Goal: Transaction & Acquisition: Purchase product/service

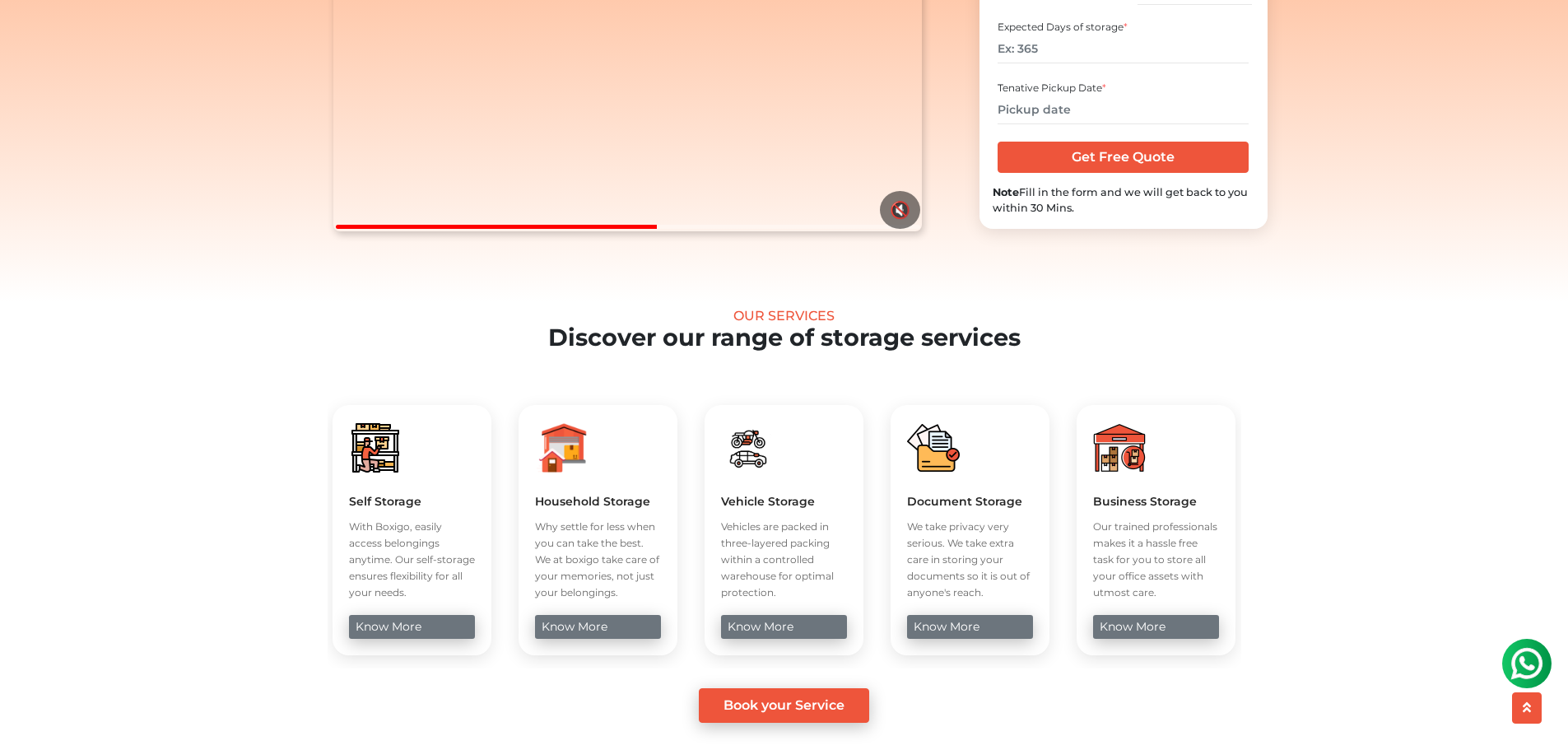
scroll to position [411, 0]
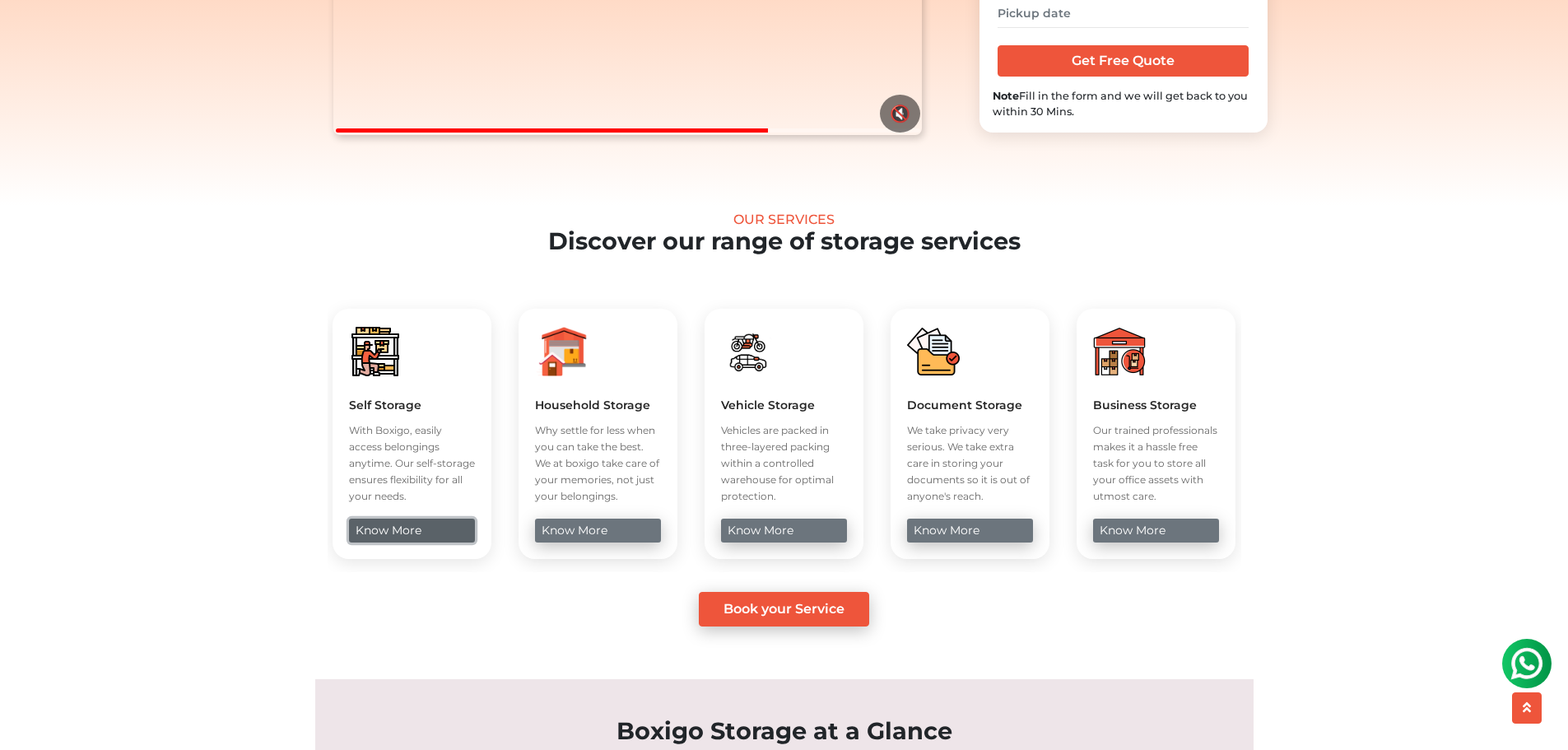
click at [383, 543] on link "know more" at bounding box center [412, 529] width 126 height 24
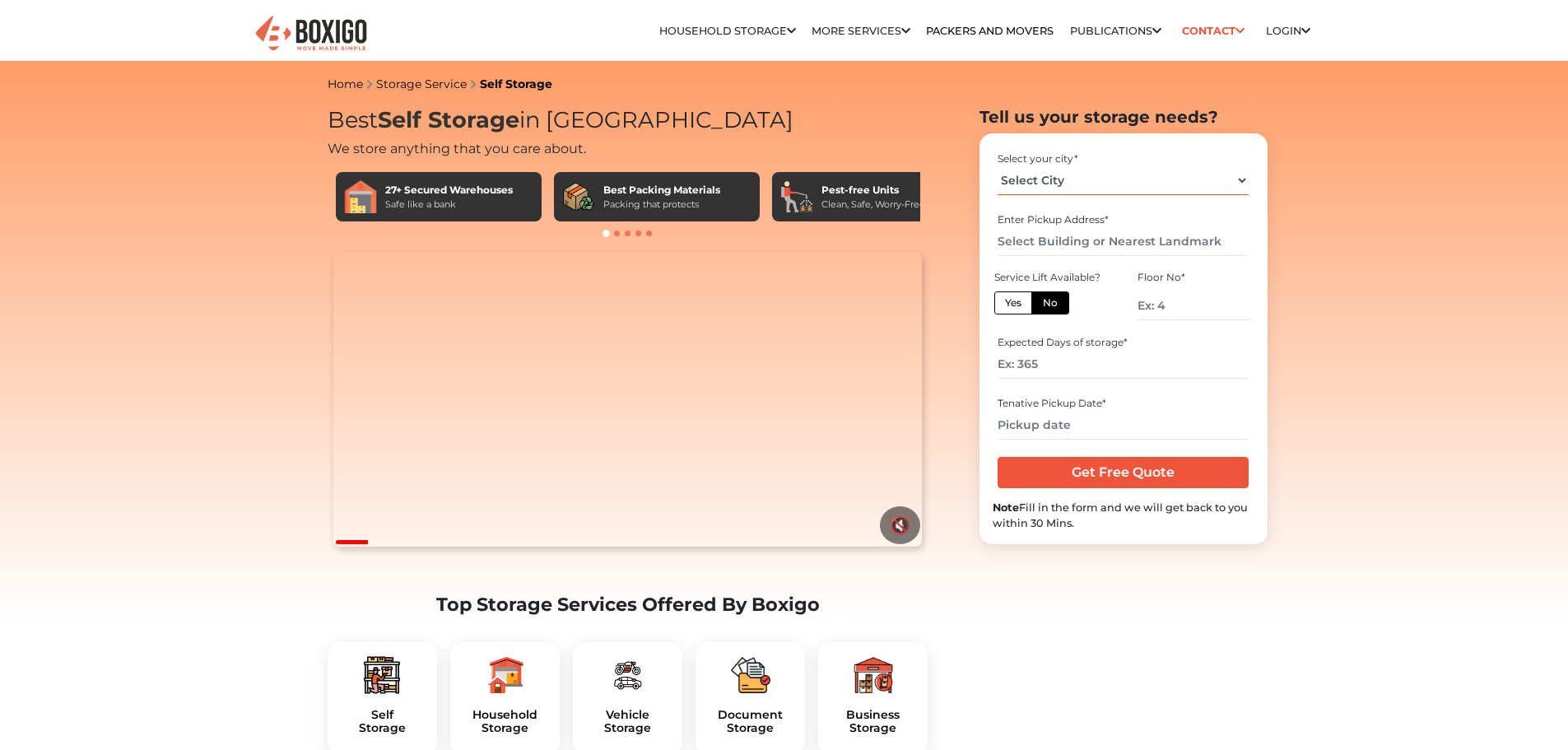
click at [1033, 186] on select "Select City [GEOGRAPHIC_DATA] [GEOGRAPHIC_DATA] [GEOGRAPHIC_DATA] [GEOGRAPHIC_D…" at bounding box center [1123, 180] width 251 height 29
select select "[GEOGRAPHIC_DATA]"
click at [998, 166] on select "Select City [GEOGRAPHIC_DATA] [GEOGRAPHIC_DATA] [GEOGRAPHIC_DATA] [GEOGRAPHIC_D…" at bounding box center [1123, 180] width 251 height 29
click at [1046, 235] on input "text" at bounding box center [1123, 242] width 251 height 29
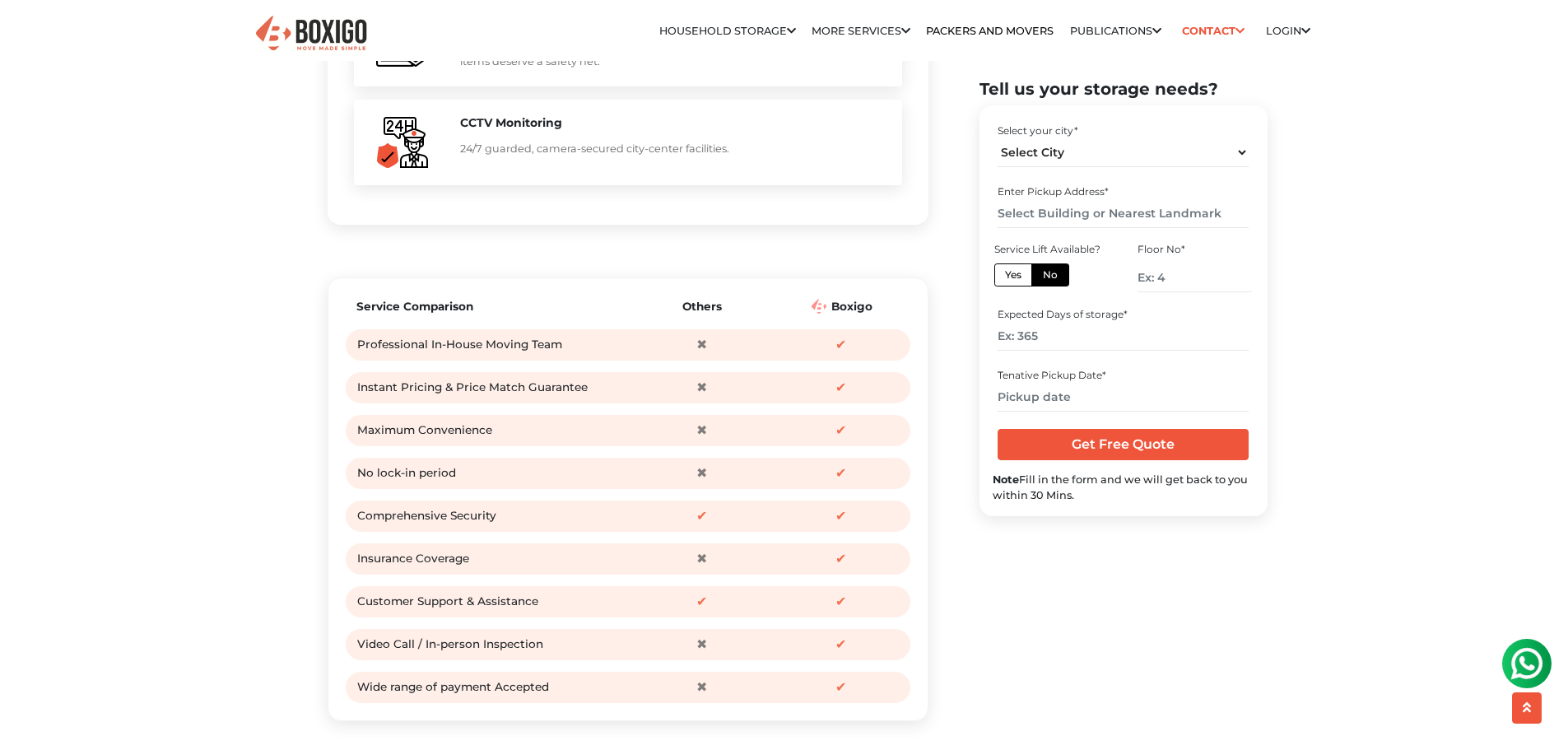
scroll to position [1728, 0]
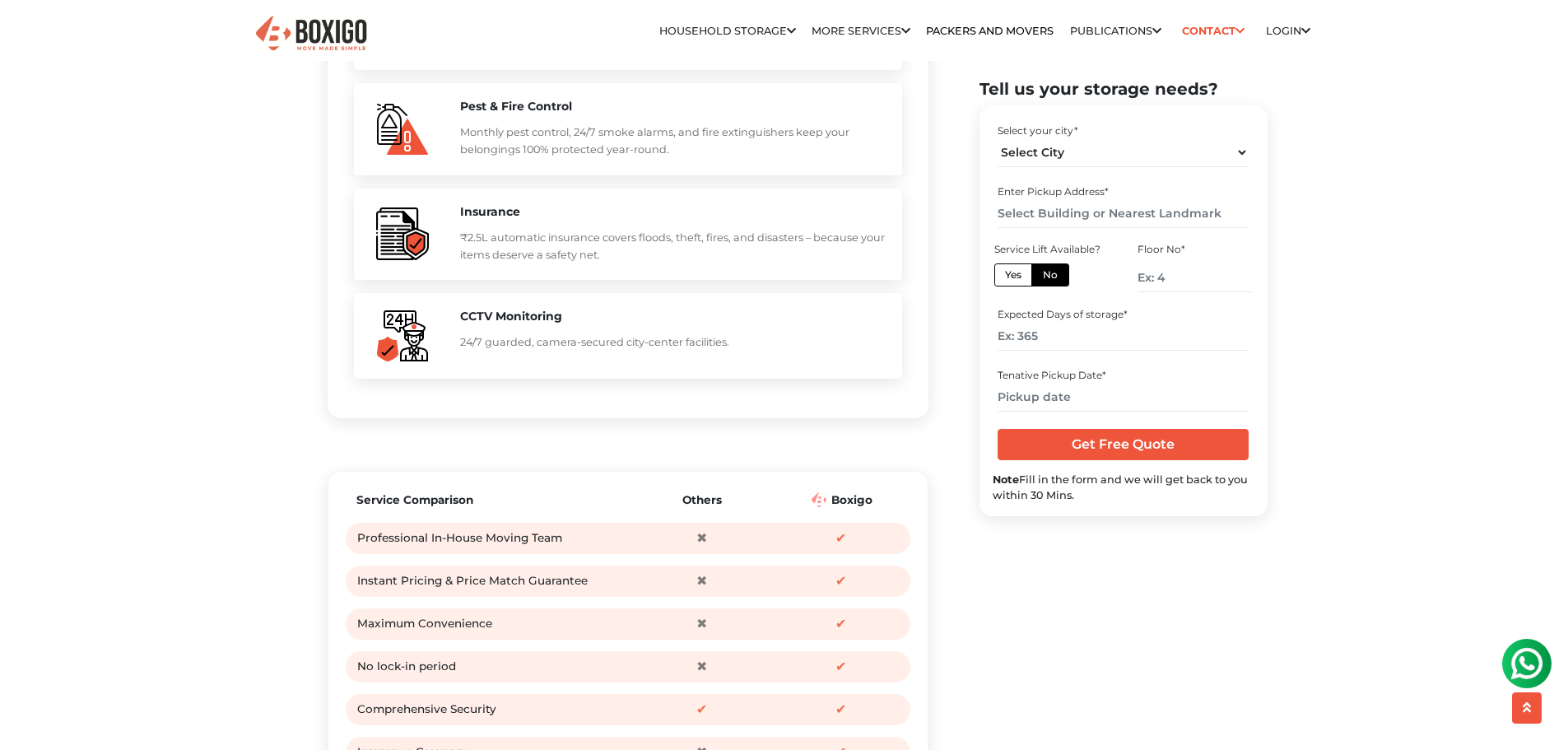
click at [1003, 284] on label "Yes" at bounding box center [1012, 275] width 38 height 23
click at [1004, 278] on input "Yes" at bounding box center [1010, 273] width 10 height 11
radio input "true"
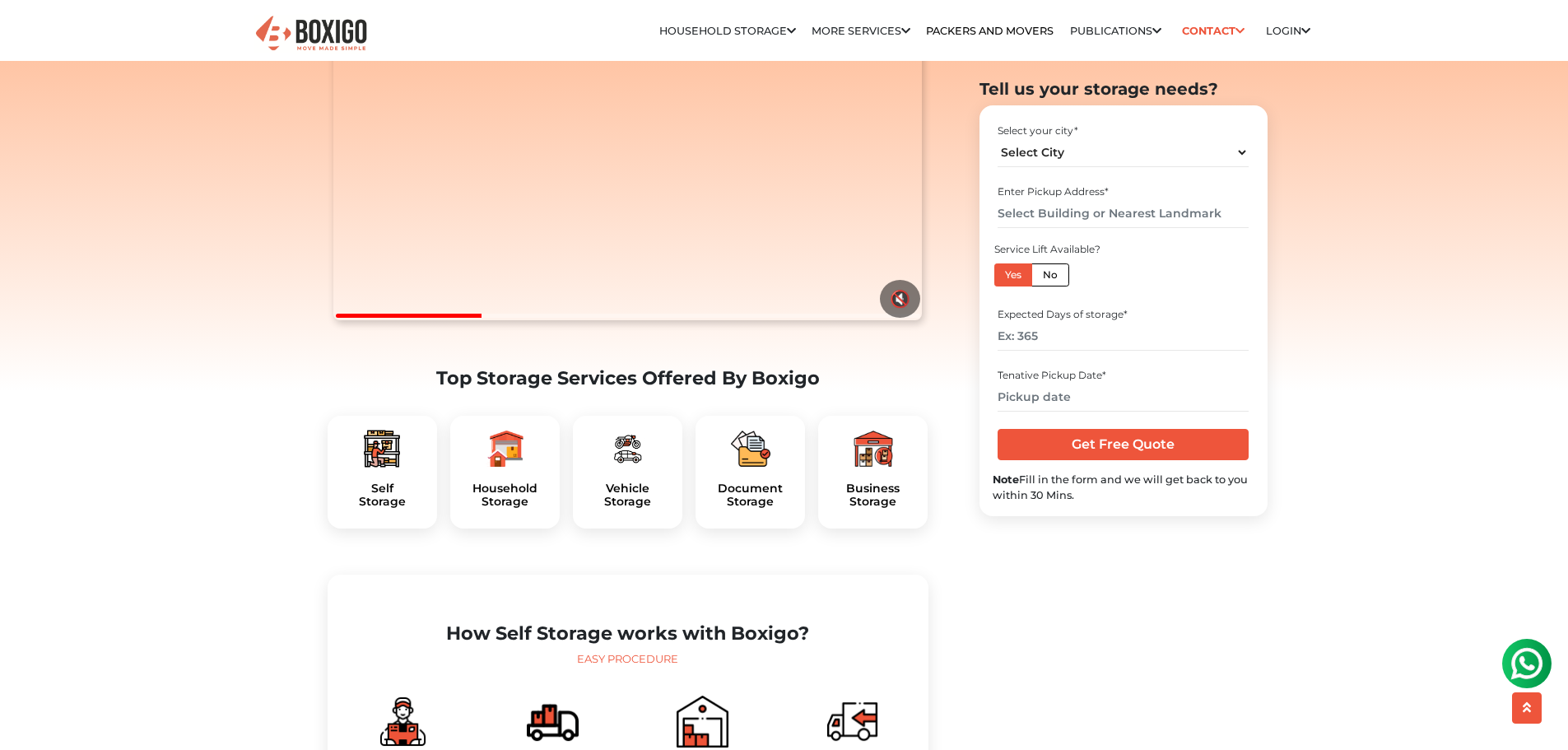
scroll to position [165, 0]
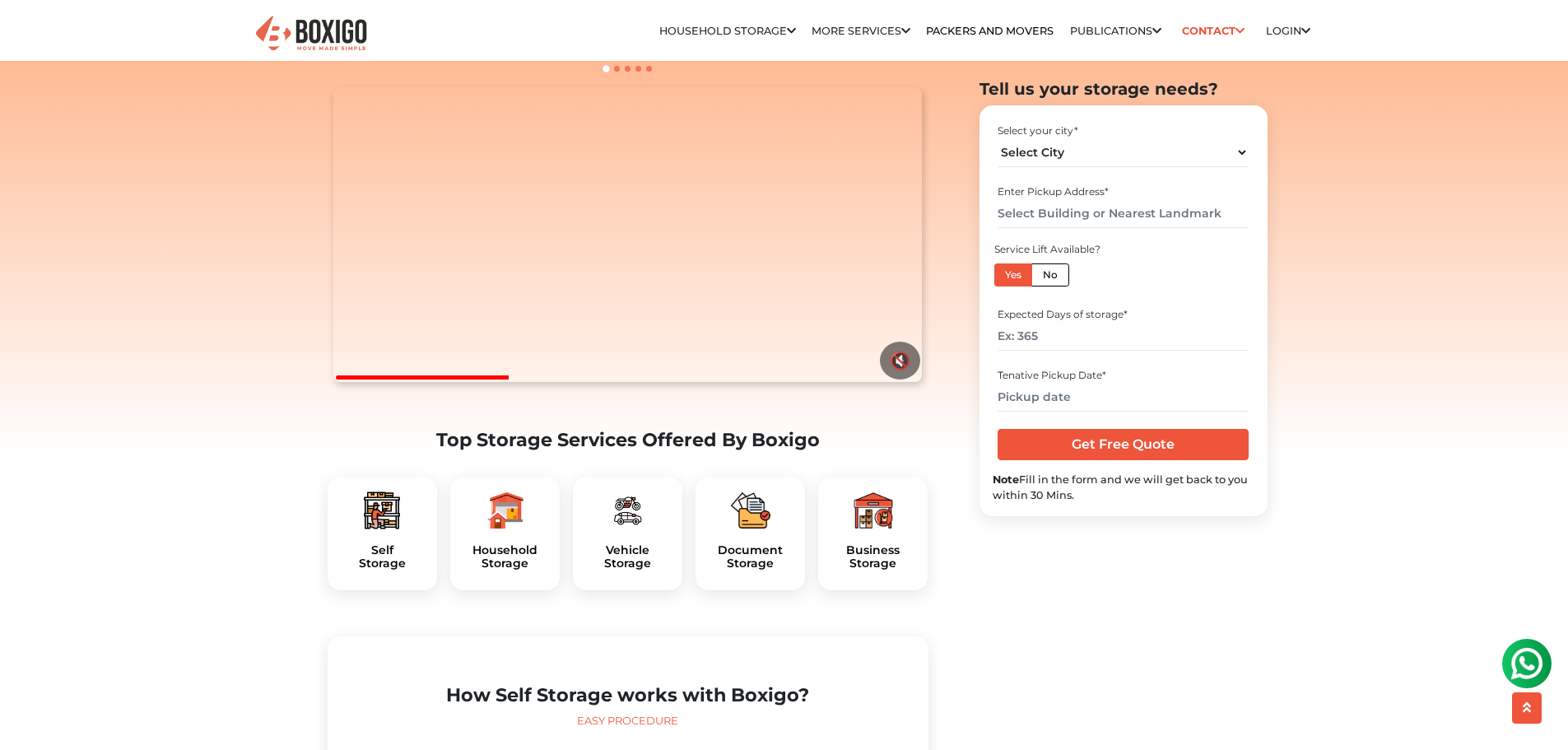
click at [388, 572] on div "Self Storage" at bounding box center [382, 534] width 109 height 114
click at [391, 571] on h5 "Self Storage" at bounding box center [382, 557] width 83 height 28
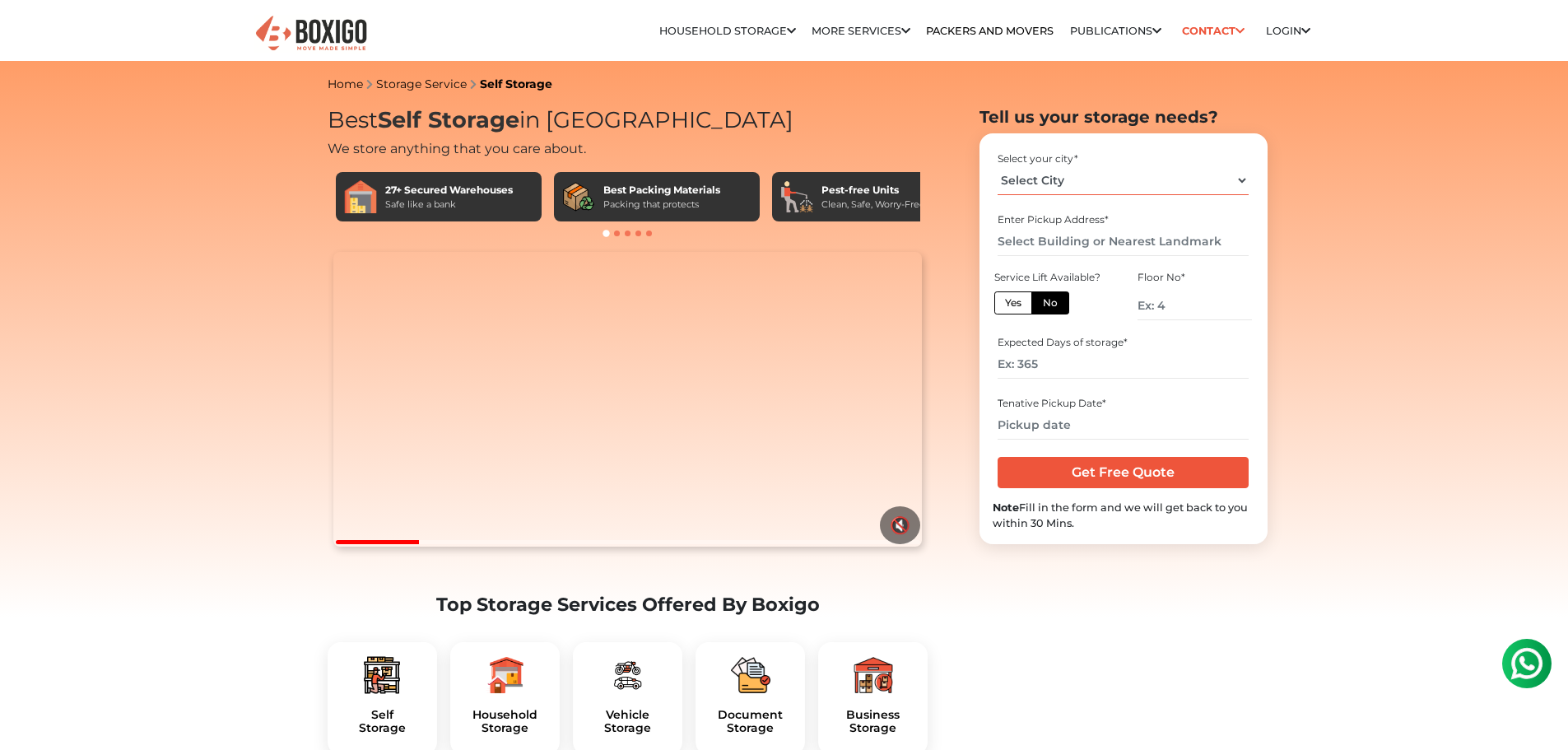
click at [1045, 179] on select "Select City [GEOGRAPHIC_DATA] [GEOGRAPHIC_DATA] [GEOGRAPHIC_DATA] [GEOGRAPHIC_D…" at bounding box center [1123, 180] width 251 height 29
select select "[GEOGRAPHIC_DATA]"
click at [998, 166] on select "Select City [GEOGRAPHIC_DATA] [GEOGRAPHIC_DATA] [GEOGRAPHIC_DATA] [GEOGRAPHIC_D…" at bounding box center [1123, 180] width 251 height 29
click at [1058, 242] on input "text" at bounding box center [1123, 242] width 251 height 29
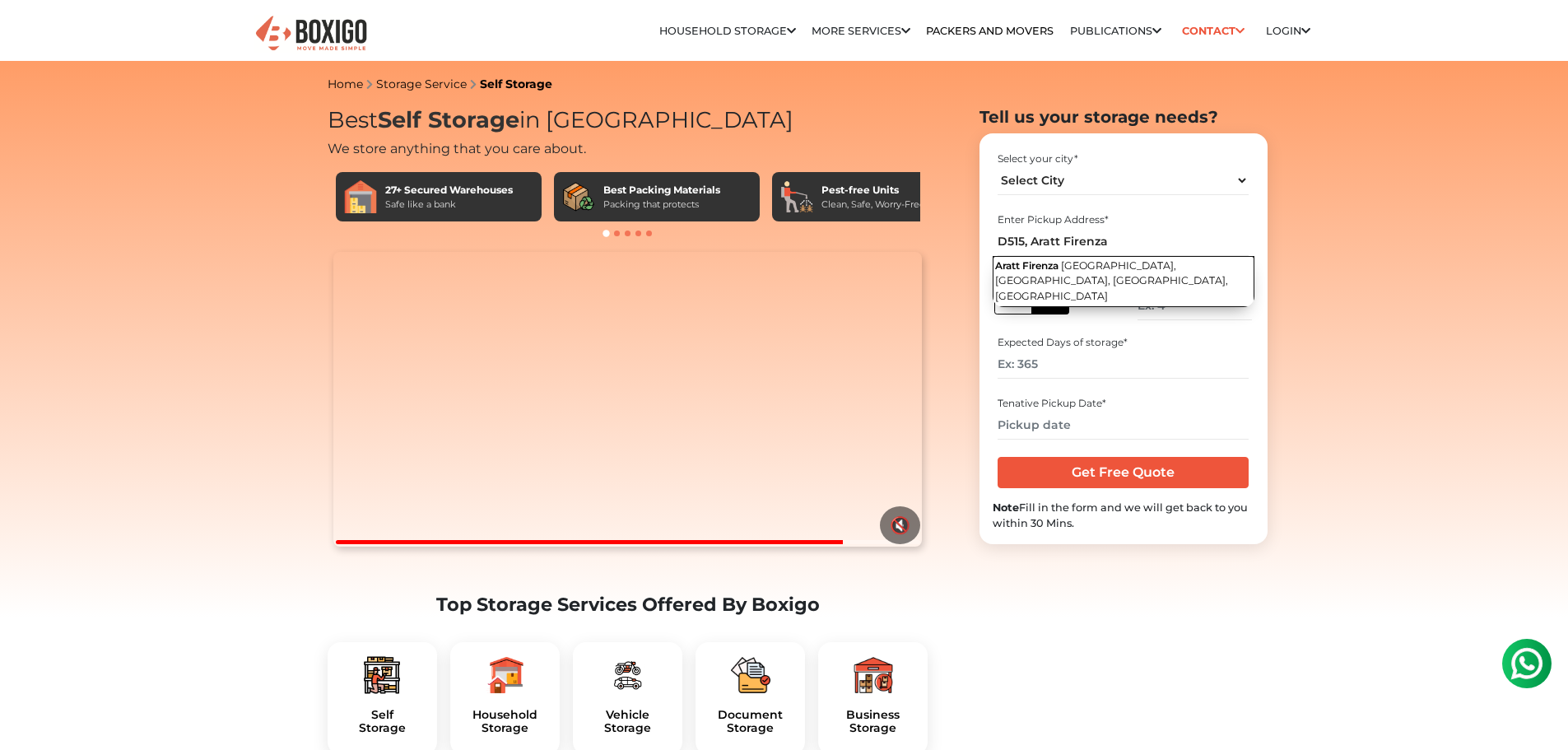
click at [1060, 272] on button "Aratt [GEOGRAPHIC_DATA], [GEOGRAPHIC_DATA], [GEOGRAPHIC_DATA], [GEOGRAPHIC_DATA]" at bounding box center [1123, 281] width 262 height 51
type input "Aratt Firenza, [GEOGRAPHIC_DATA], [GEOGRAPHIC_DATA], [GEOGRAPHIC_DATA], [GEOGRA…"
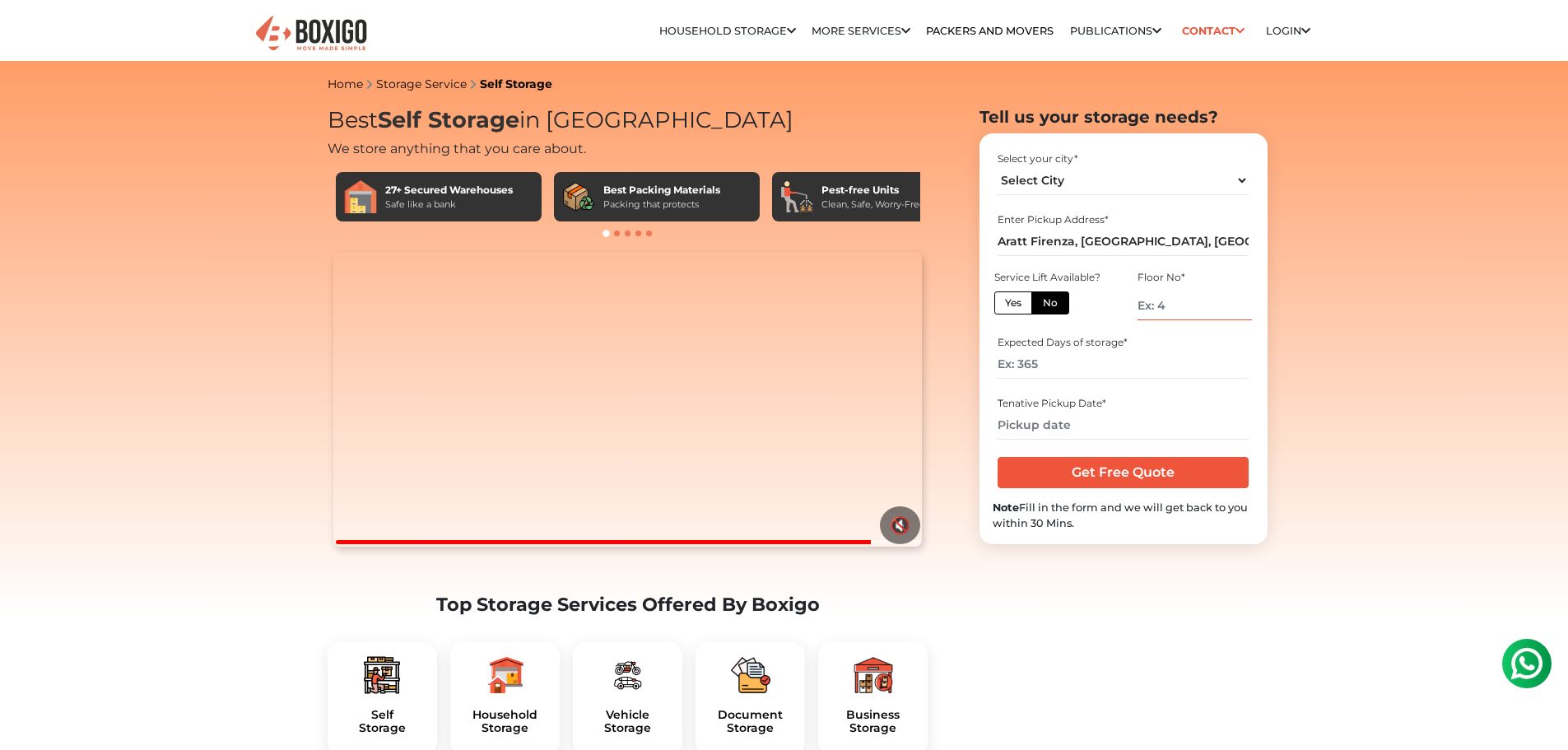
click at [1180, 298] on input "number" at bounding box center [1194, 305] width 114 height 29
type input "5"
click at [1033, 360] on input "number" at bounding box center [1123, 364] width 251 height 29
type input "365"
click at [1104, 425] on input "text" at bounding box center [1123, 424] width 251 height 29
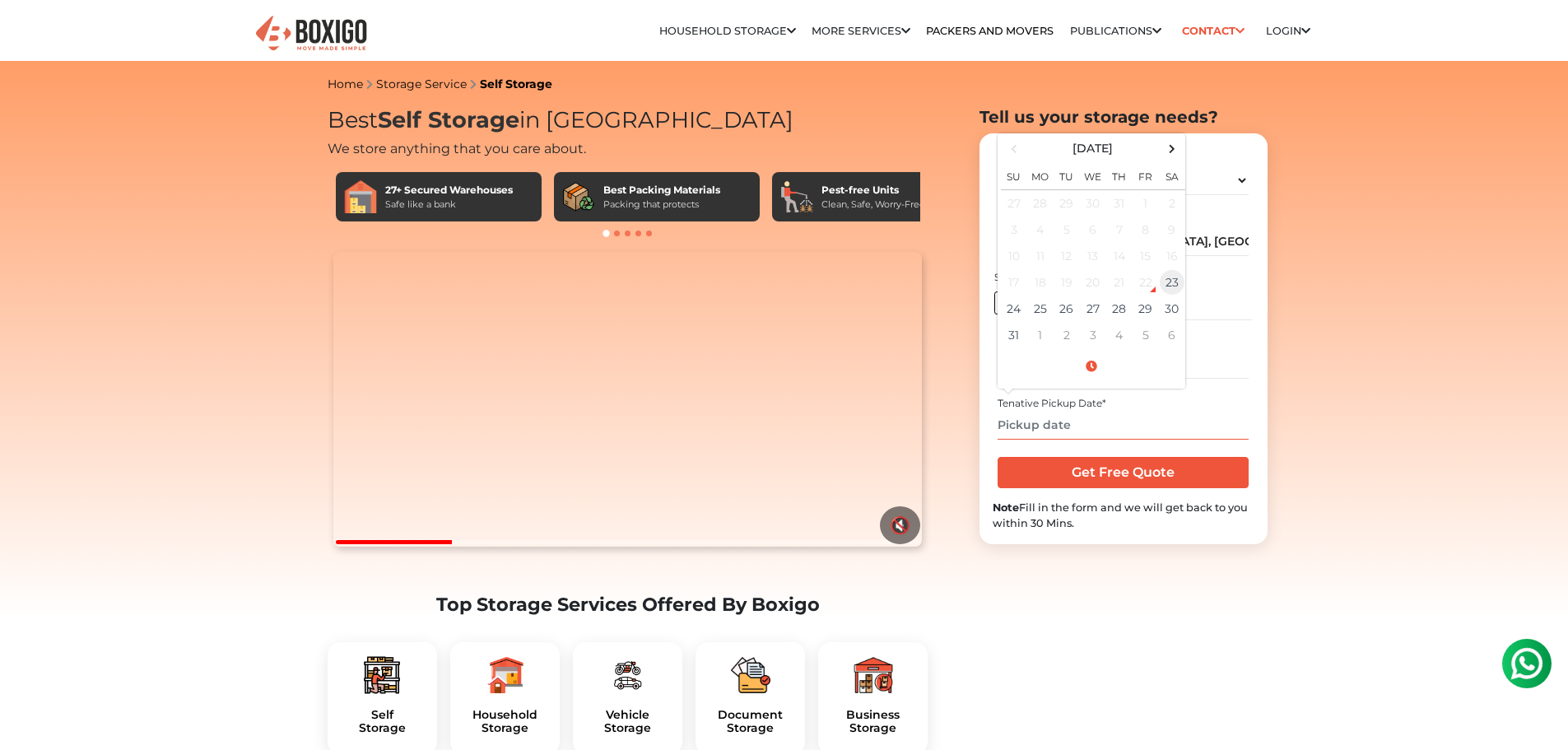
click at [1164, 282] on td "23" at bounding box center [1172, 283] width 26 height 26
type input "[DATE] 3:35 PM"
click at [1145, 424] on input "[DATE] 3:35 PM" at bounding box center [1123, 424] width 251 height 29
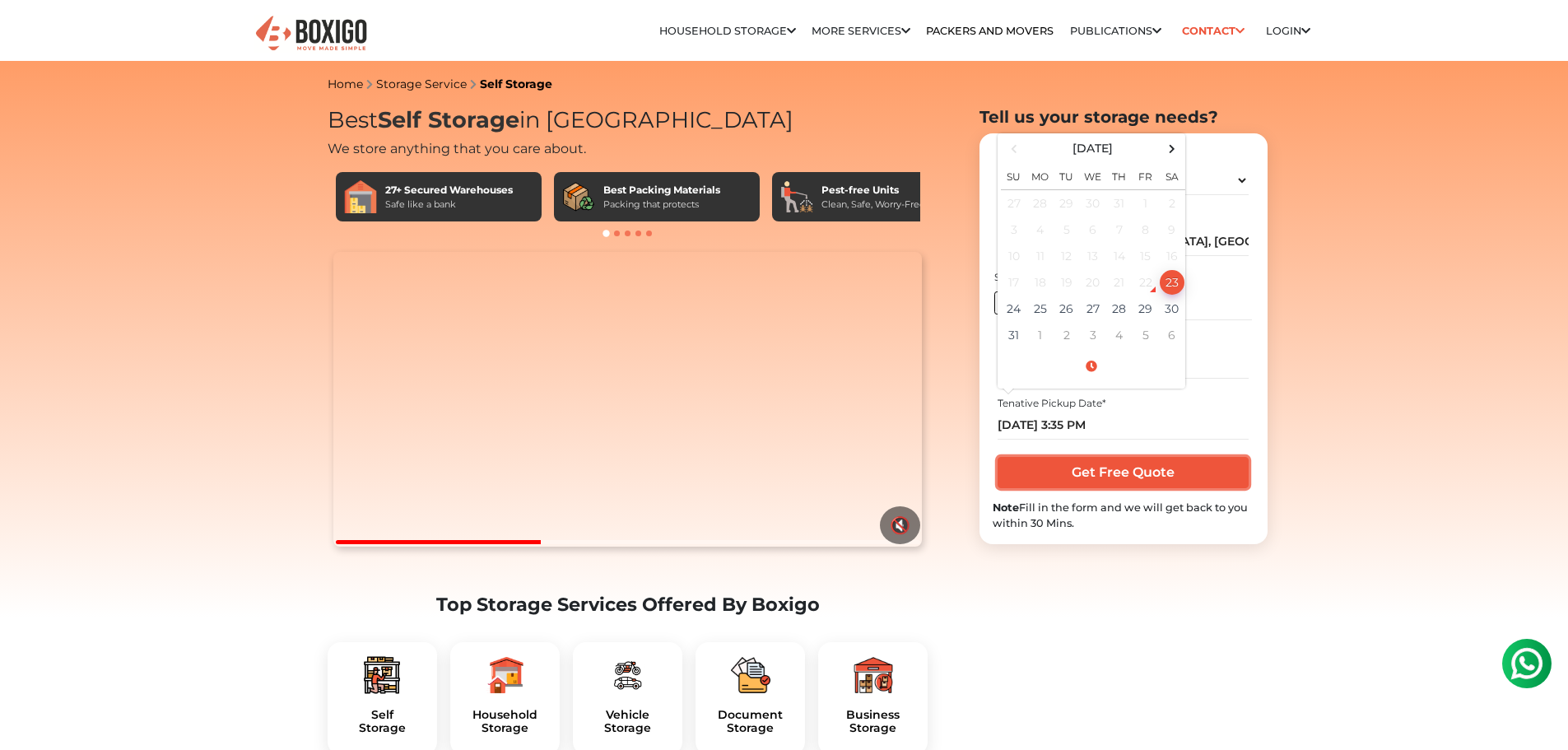
click at [1112, 471] on input "Get Free Quote" at bounding box center [1123, 473] width 251 height 32
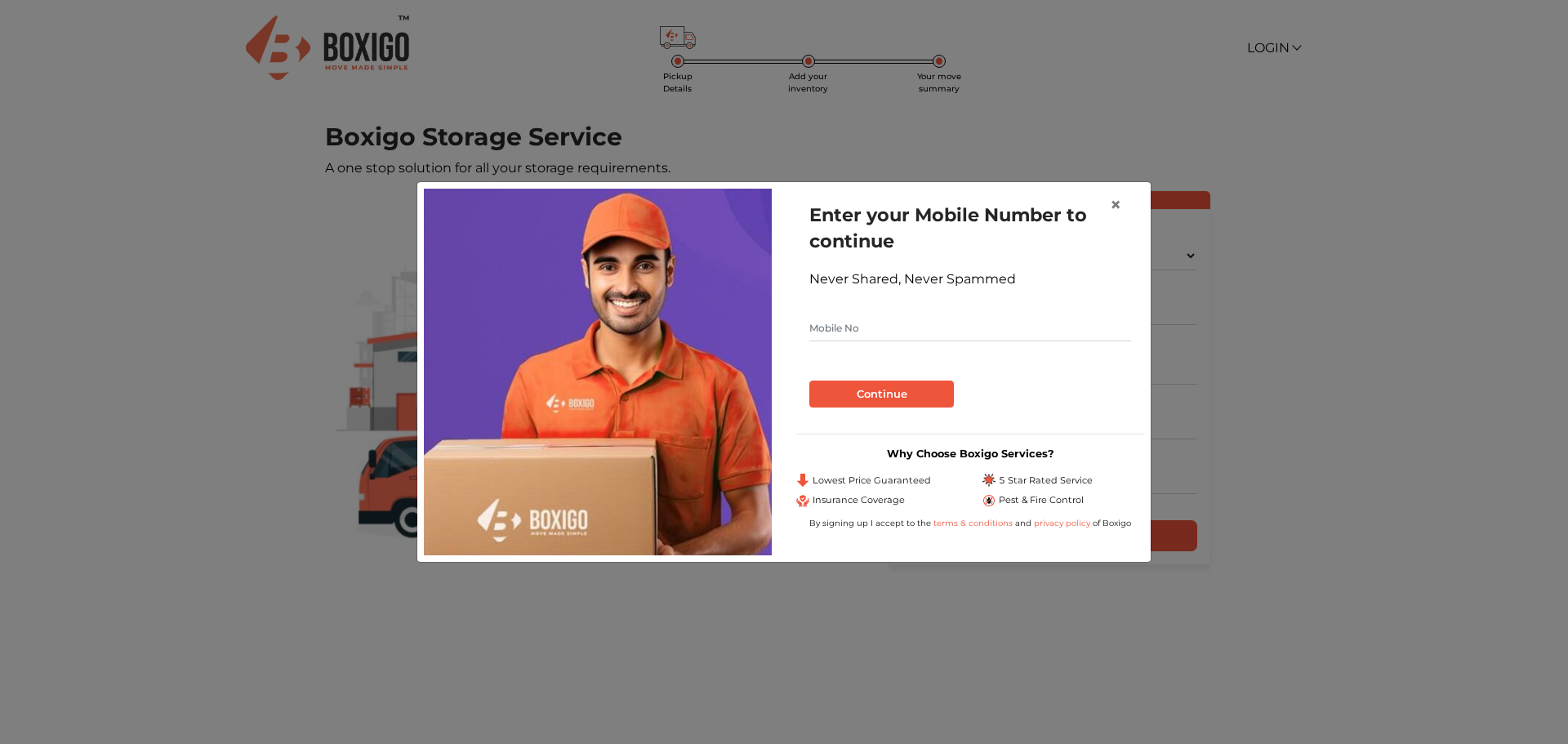
click at [887, 327] on input "text" at bounding box center [970, 328] width 322 height 26
type input "9820908032"
click at [889, 399] on button "Continue" at bounding box center [881, 394] width 144 height 28
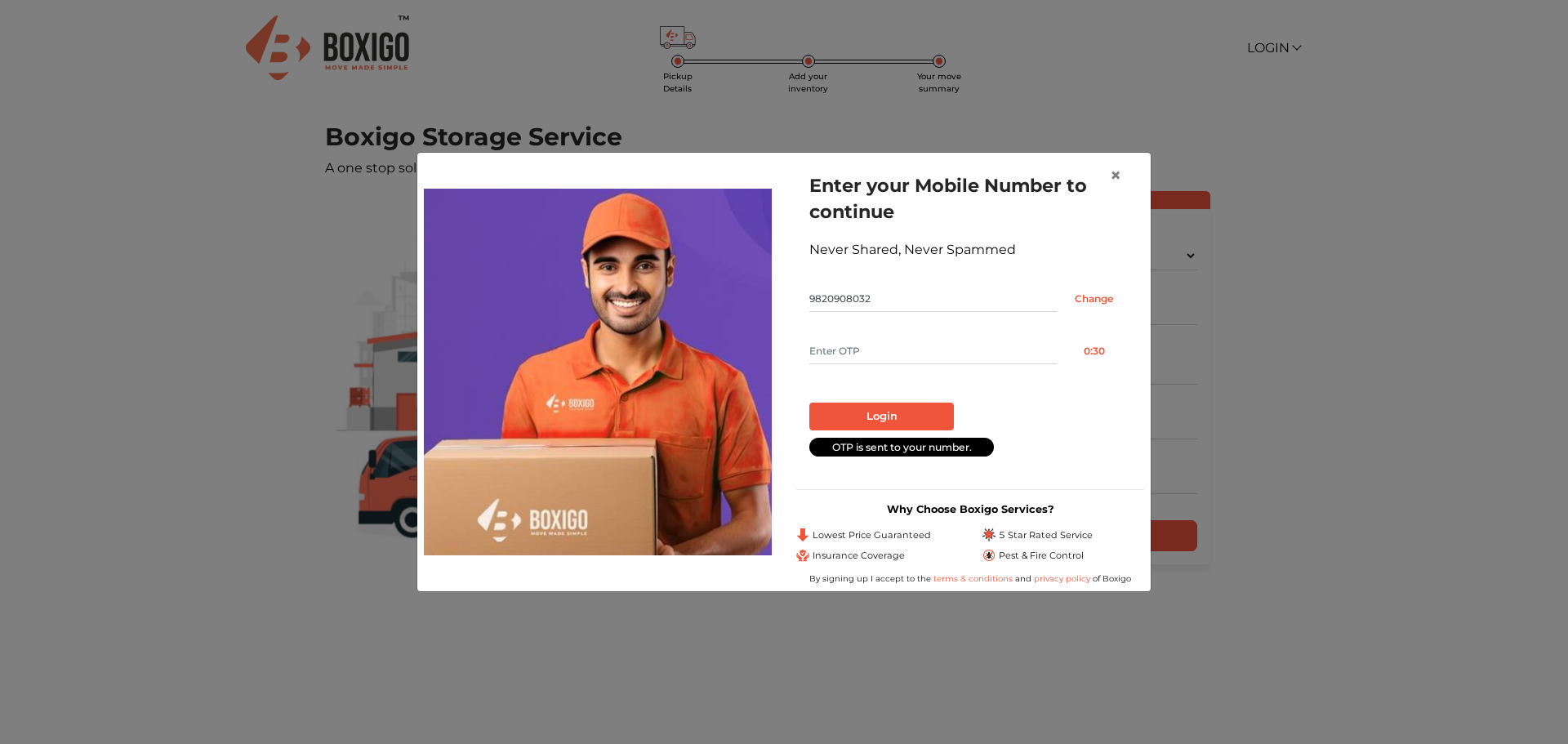
click at [913, 343] on input "text" at bounding box center [932, 351] width 247 height 26
type input "2399"
click at [886, 405] on button "Login" at bounding box center [881, 417] width 144 height 28
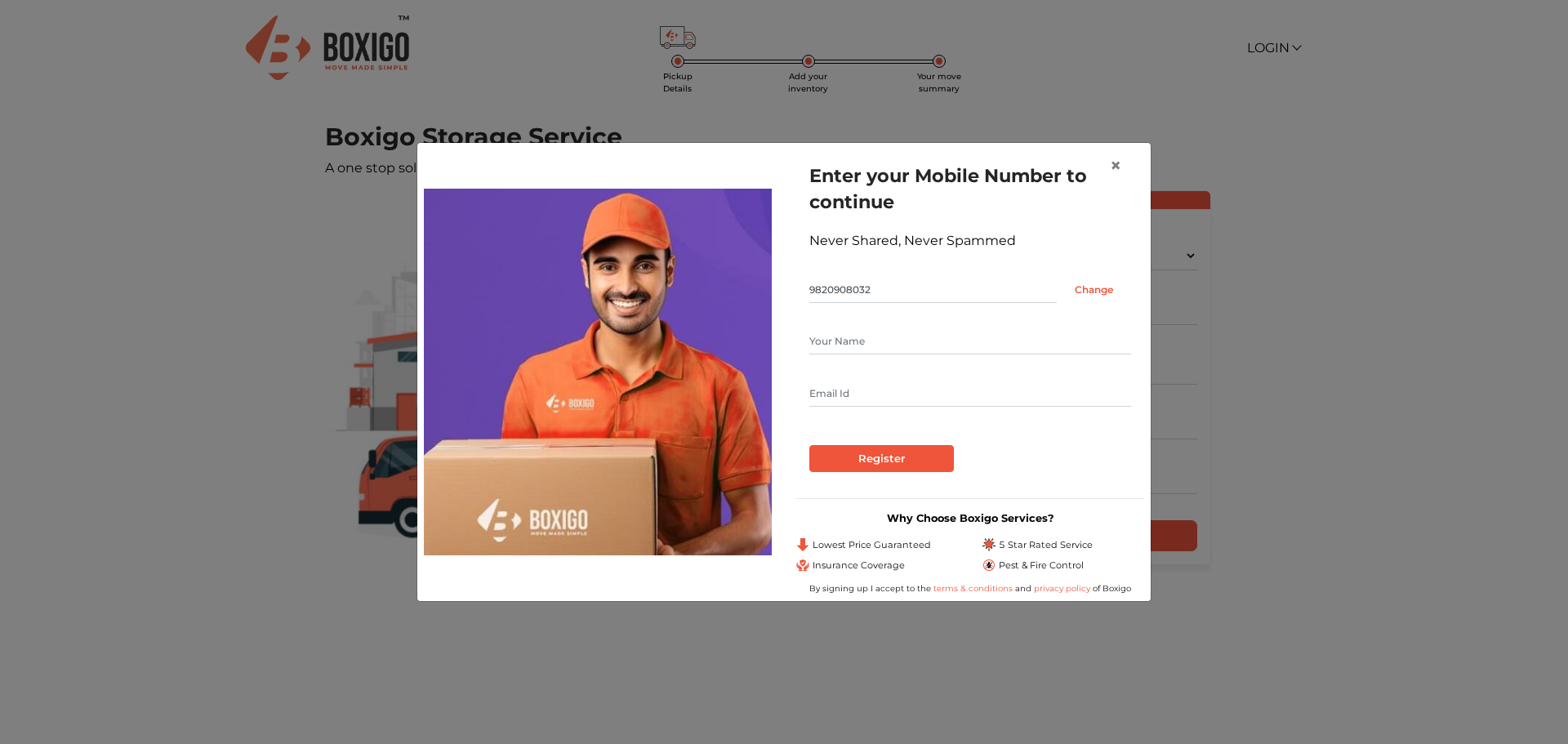
click at [886, 340] on input "text" at bounding box center [970, 341] width 322 height 26
type input "Sarath"
type input "sarath080@gmail.com"
click at [809, 445] on input "Register" at bounding box center [881, 459] width 144 height 28
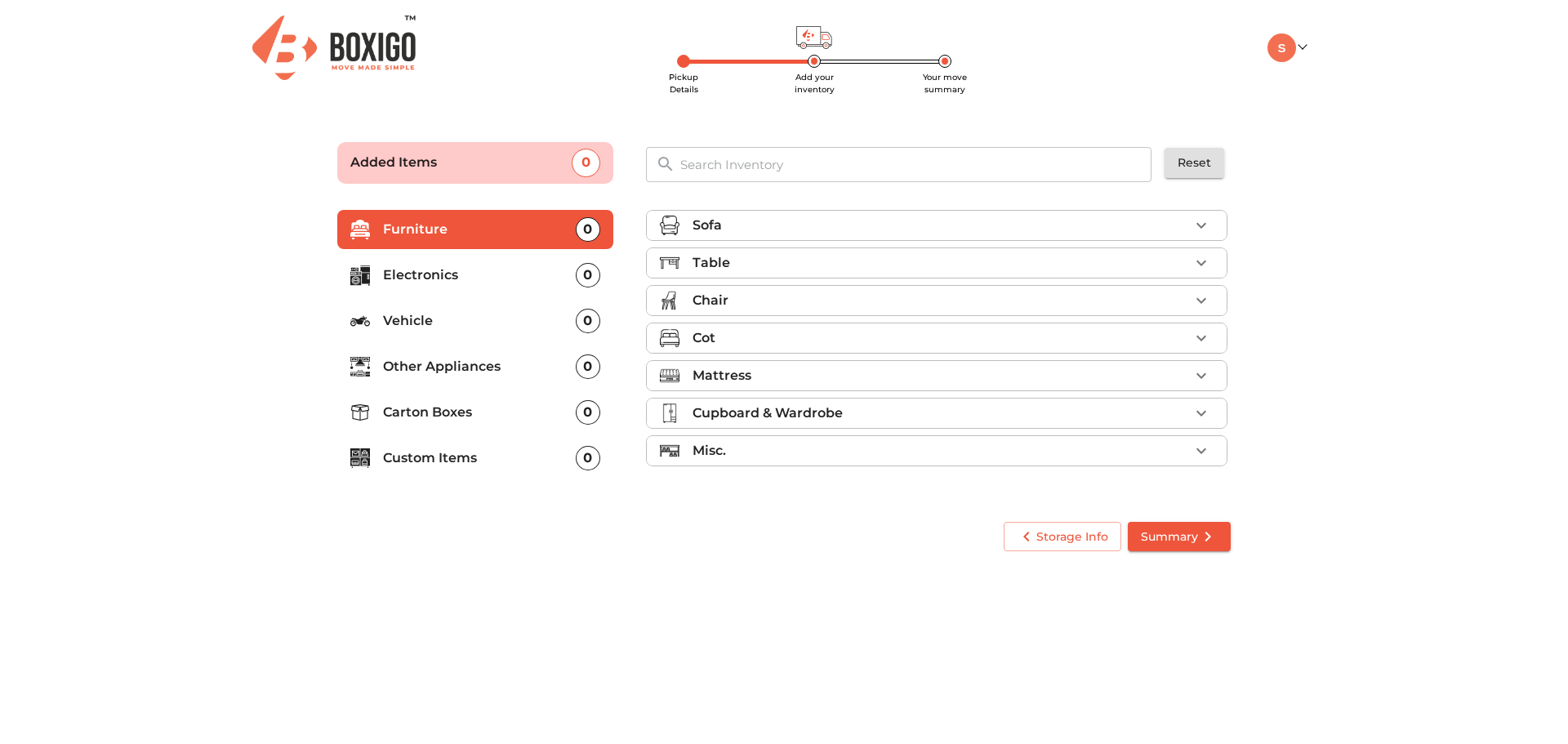
click at [438, 406] on p "Carton Boxes" at bounding box center [479, 412] width 193 height 20
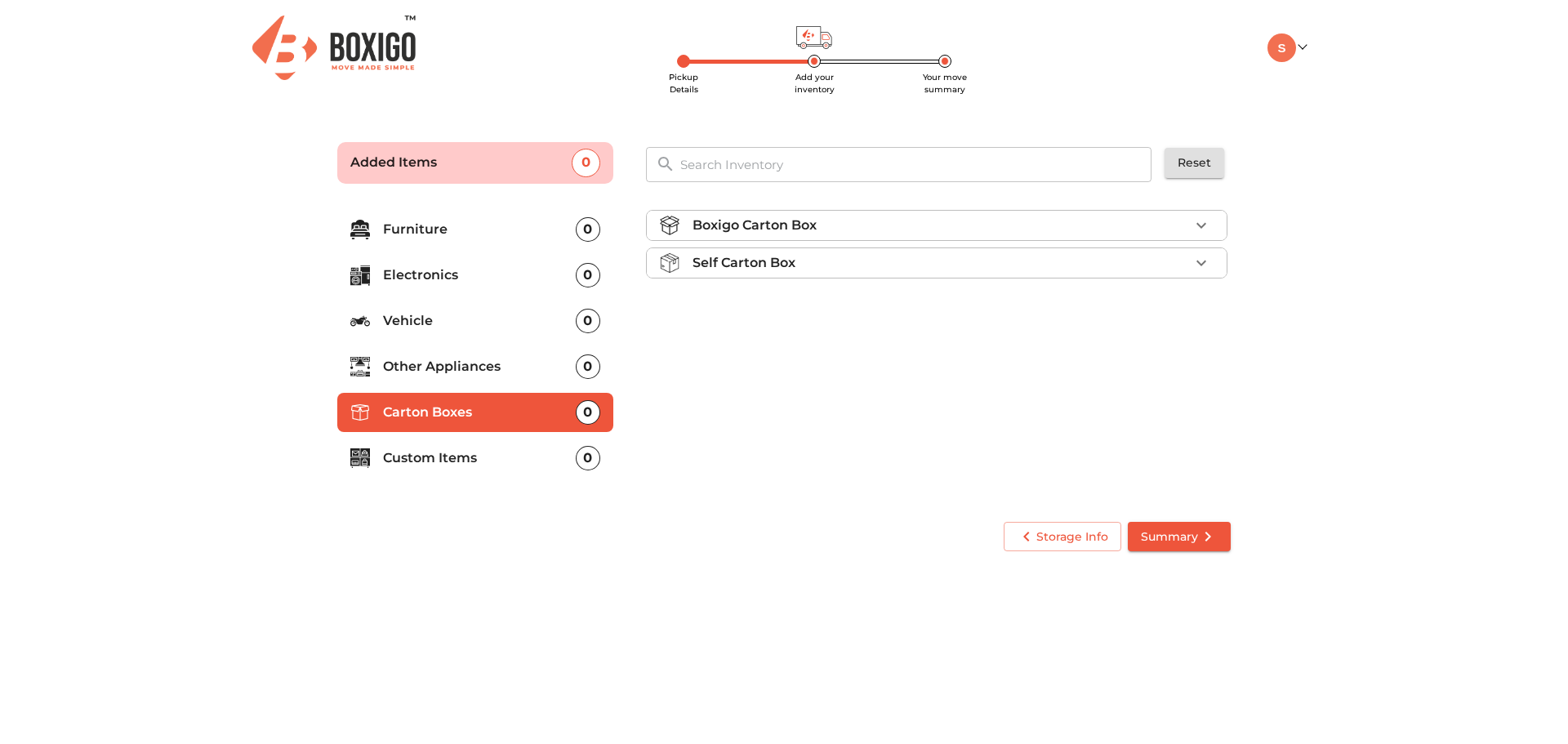
click at [871, 221] on div "Boxigo Carton Box" at bounding box center [941, 225] width 497 height 20
click at [852, 307] on div "Self Carton Box" at bounding box center [941, 309] width 497 height 20
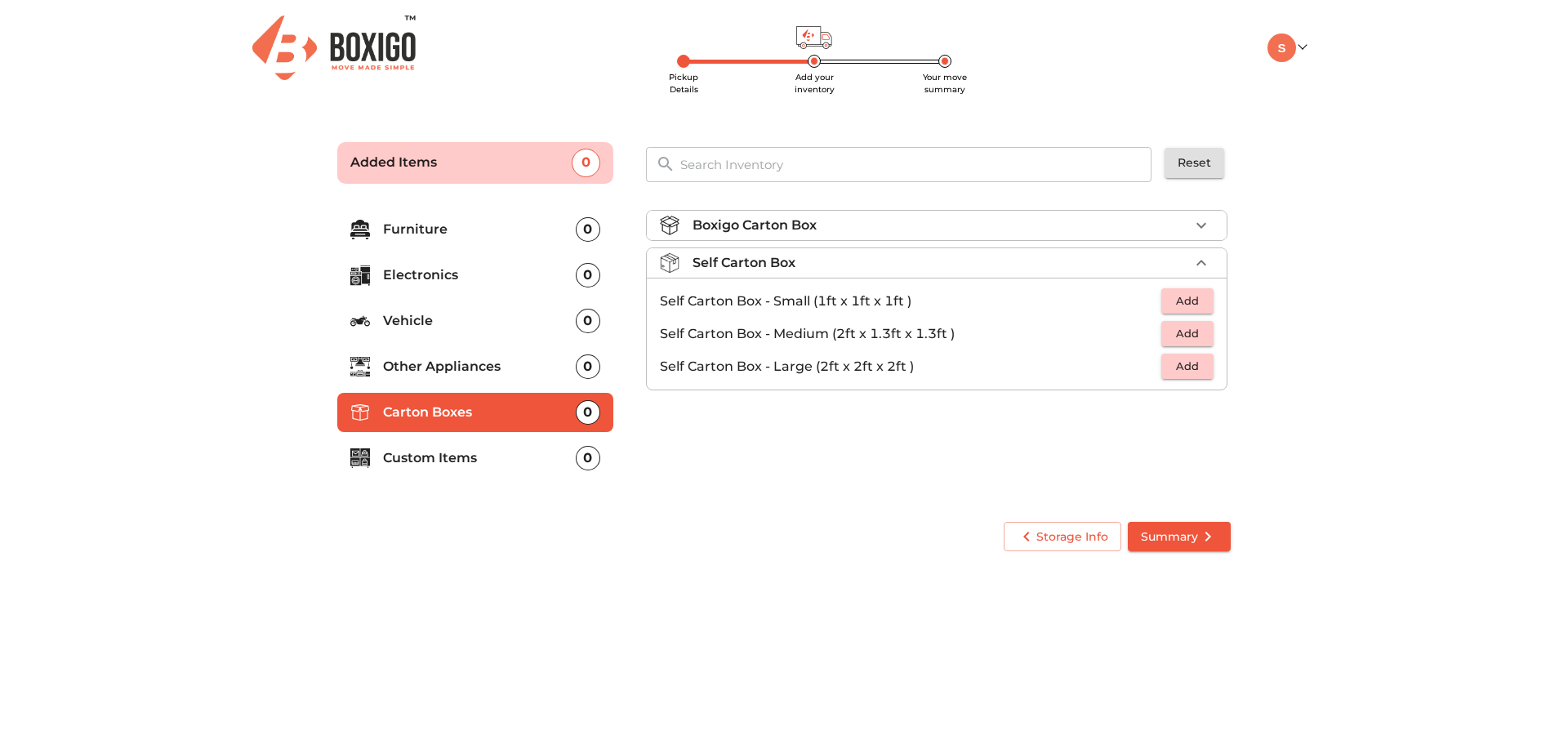
click at [1186, 364] on span "Add" at bounding box center [1187, 366] width 36 height 19
click at [1202, 365] on icon "button" at bounding box center [1201, 366] width 11 height 11
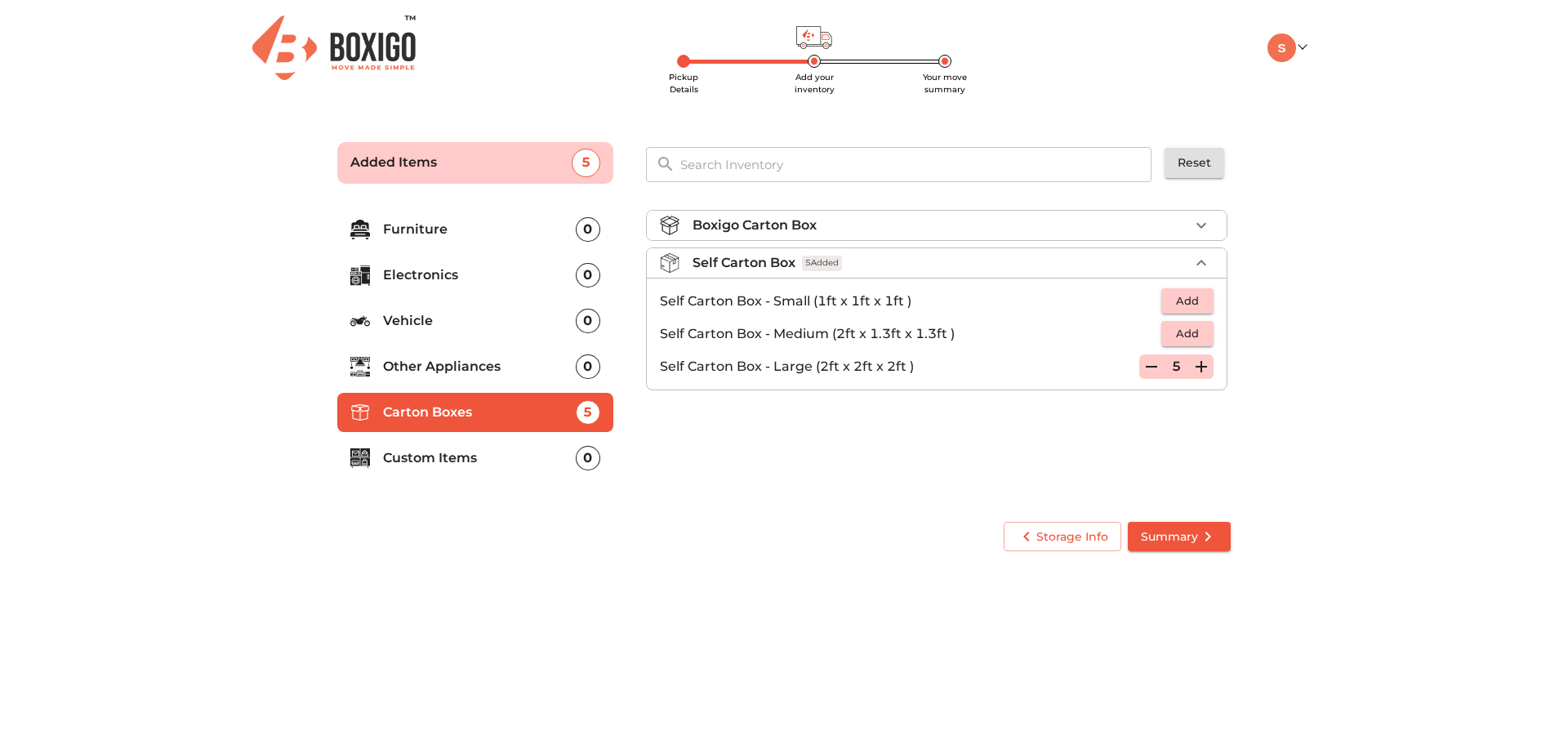
drag, startPoint x: 1180, startPoint y: 530, endPoint x: 1181, endPoint y: 583, distance: 53.0
click at [1181, 583] on body "Pickup Details Add your inventory Your move summary My Moves My Profile Make Es…" at bounding box center [784, 372] width 1568 height 744
click at [473, 459] on p "Custom Items" at bounding box center [479, 458] width 193 height 20
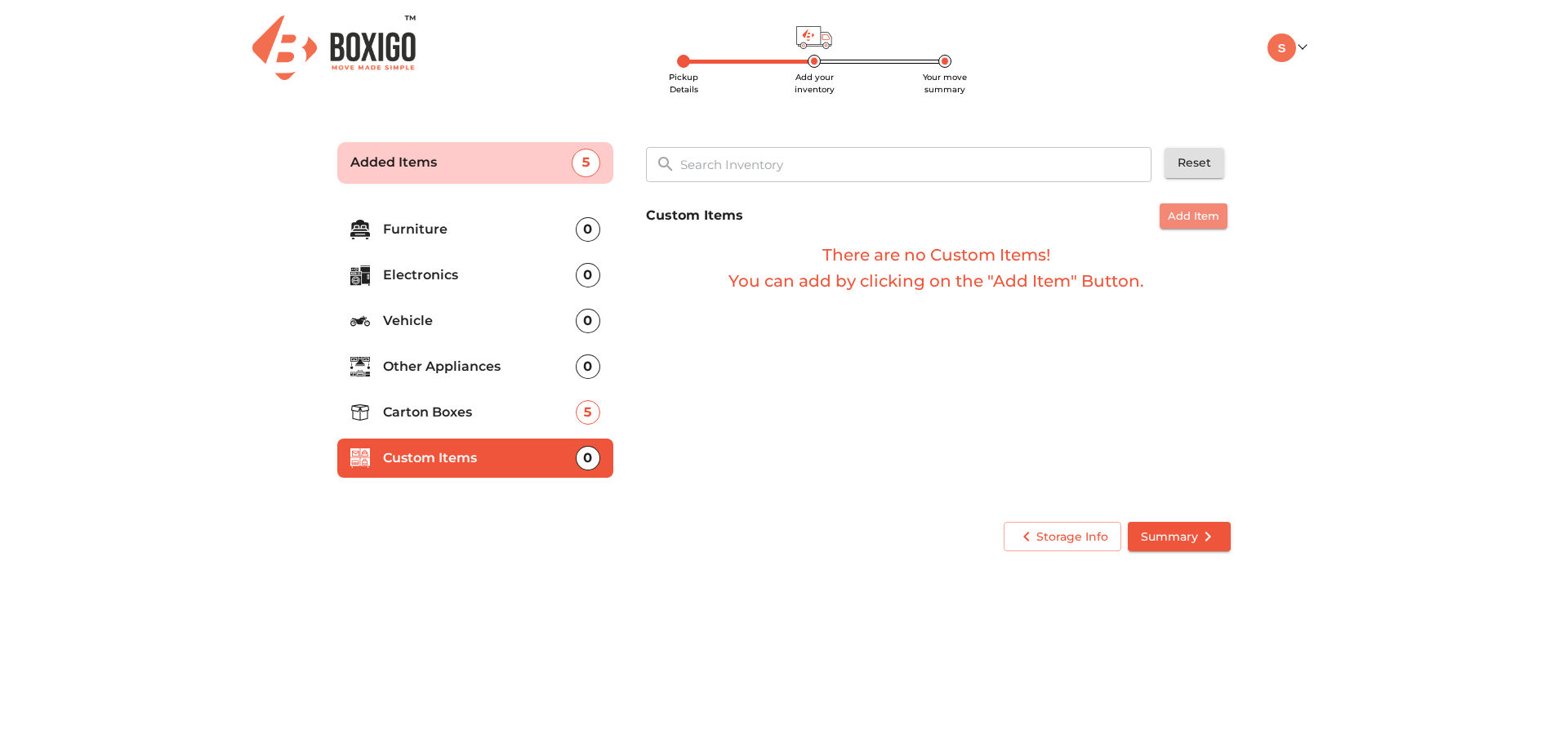
click at [1173, 213] on span "Add Item" at bounding box center [1193, 216] width 51 height 19
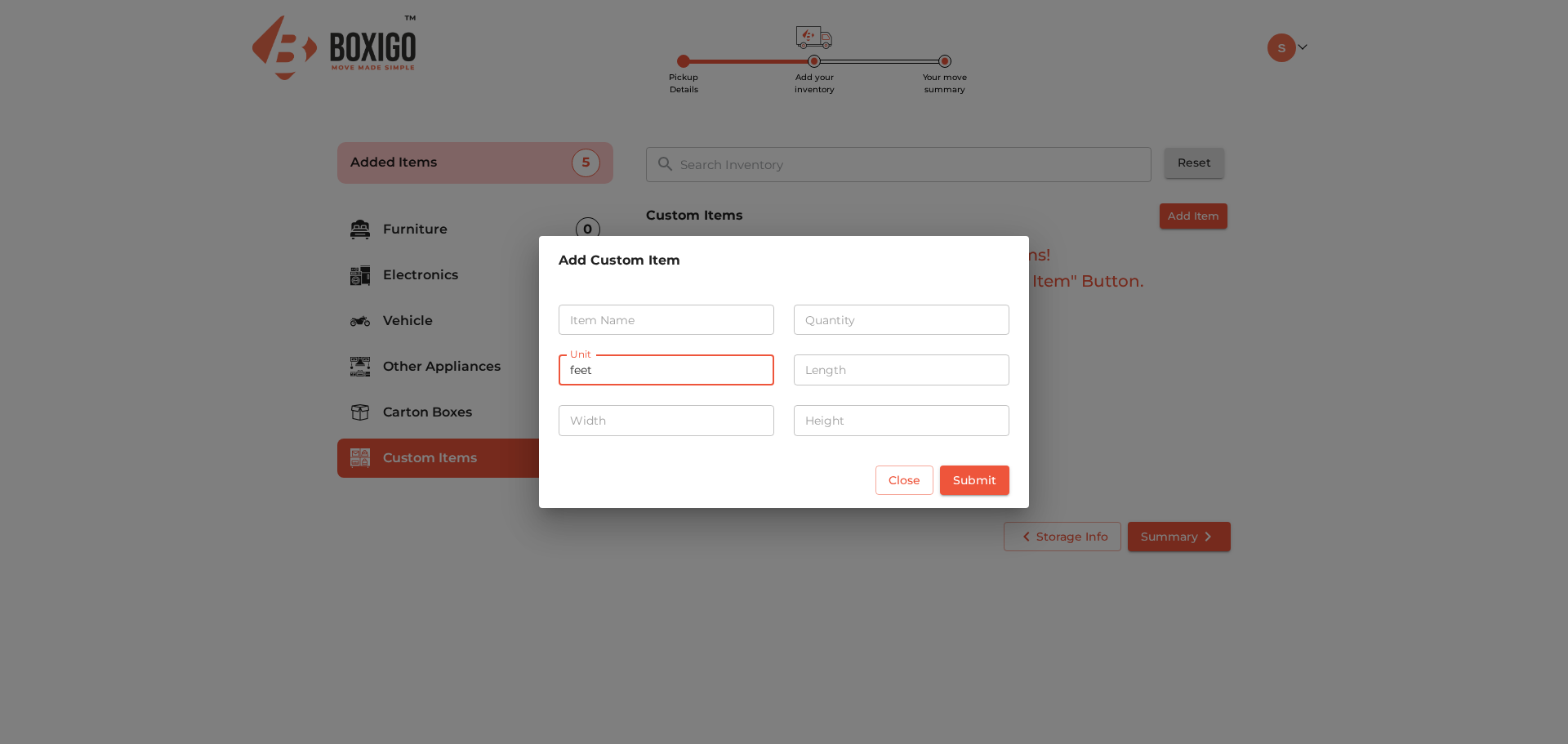
click at [641, 372] on input "feet" at bounding box center [666, 370] width 215 height 31
click at [689, 310] on input "text" at bounding box center [666, 320] width 215 height 31
type input "Box"
type input "1"
click at [840, 370] on input "number" at bounding box center [901, 370] width 215 height 31
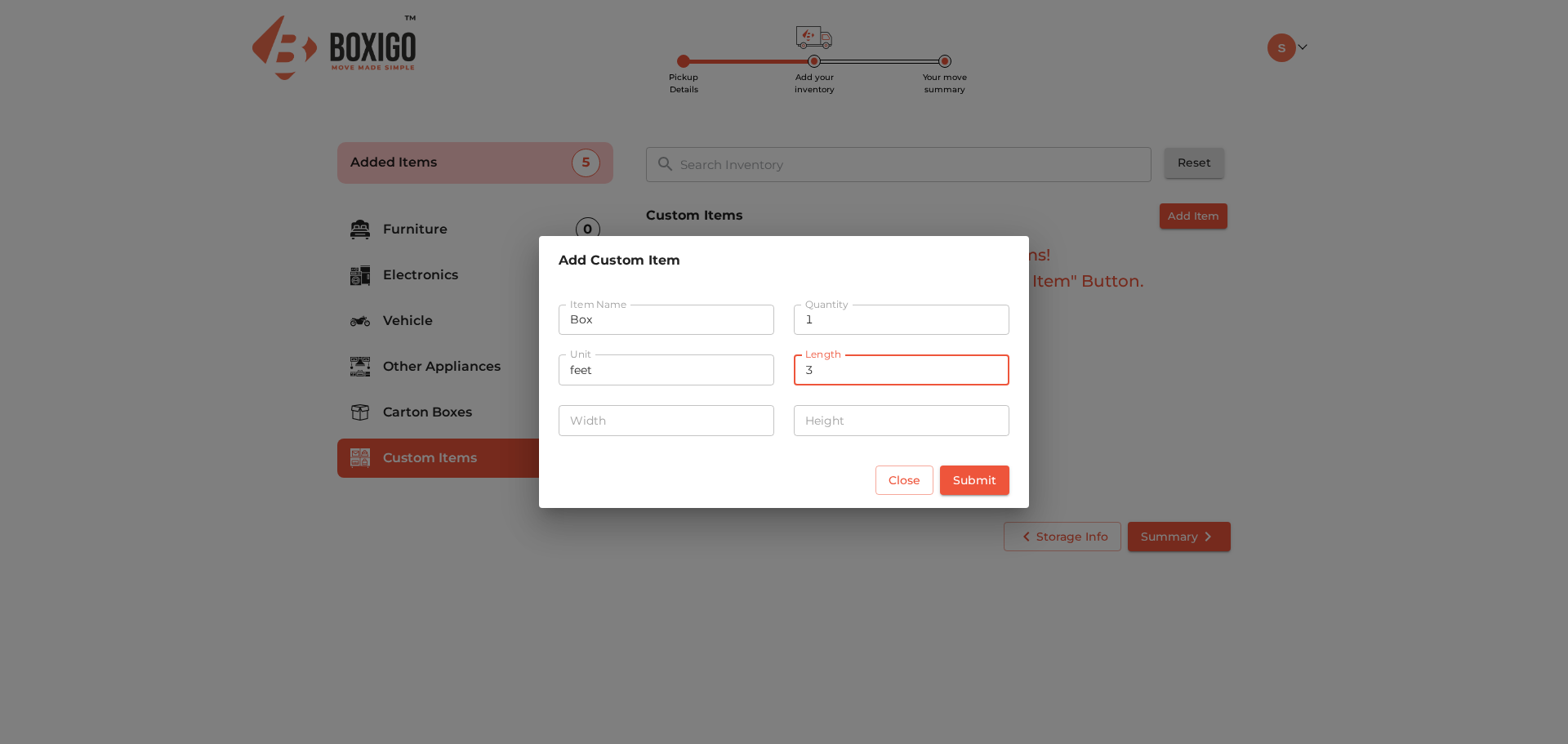
type input "3"
click at [674, 425] on input "number" at bounding box center [666, 420] width 215 height 31
type input "3"
click at [906, 420] on input "number" at bounding box center [901, 420] width 215 height 31
type input "3"
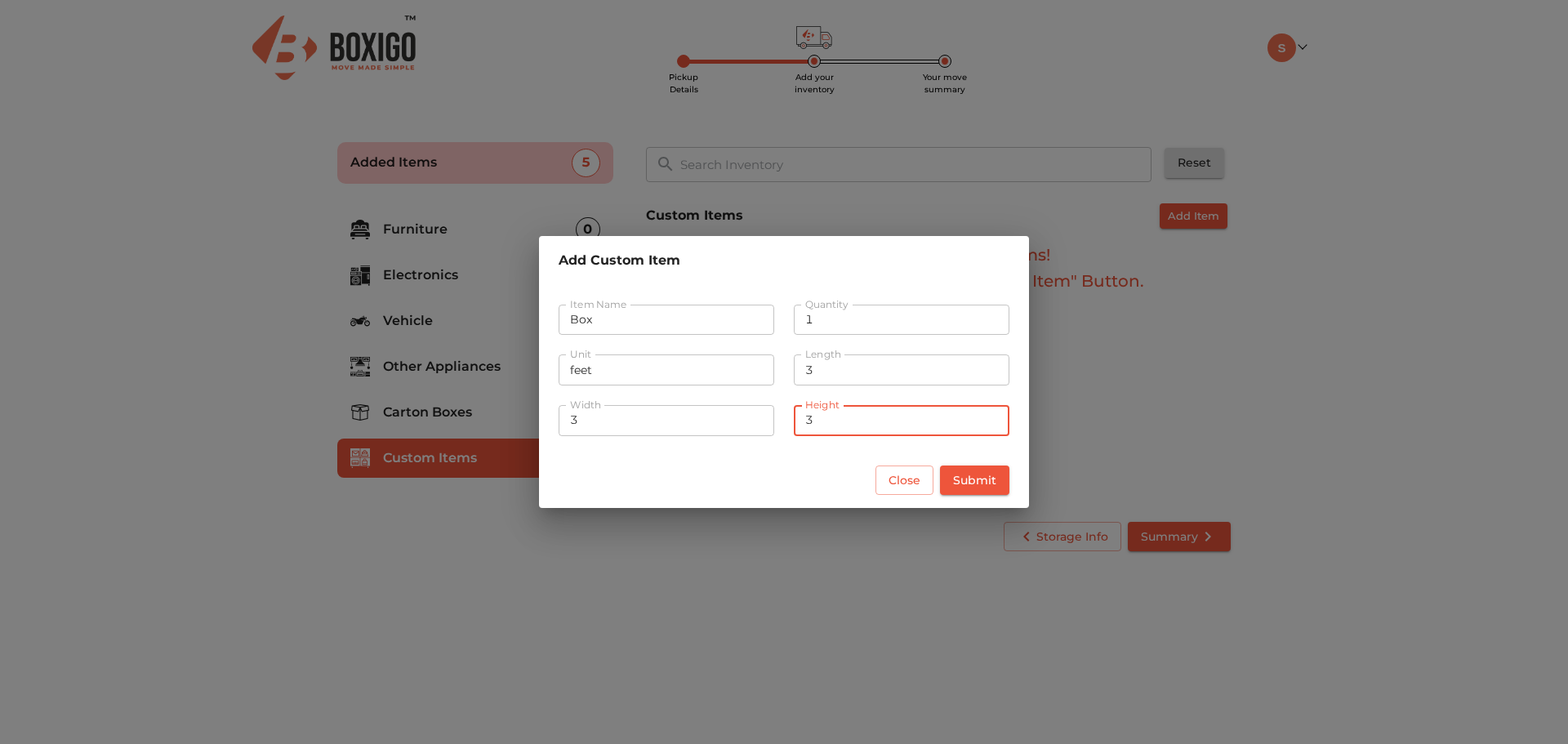
click at [1022, 438] on div "Item Name Box Item Name Quantity 1 Quantity Unit feet Unit Length 3 Length Widt…" at bounding box center [784, 368] width 490 height 168
click at [991, 482] on span "Submit" at bounding box center [975, 481] width 43 height 21
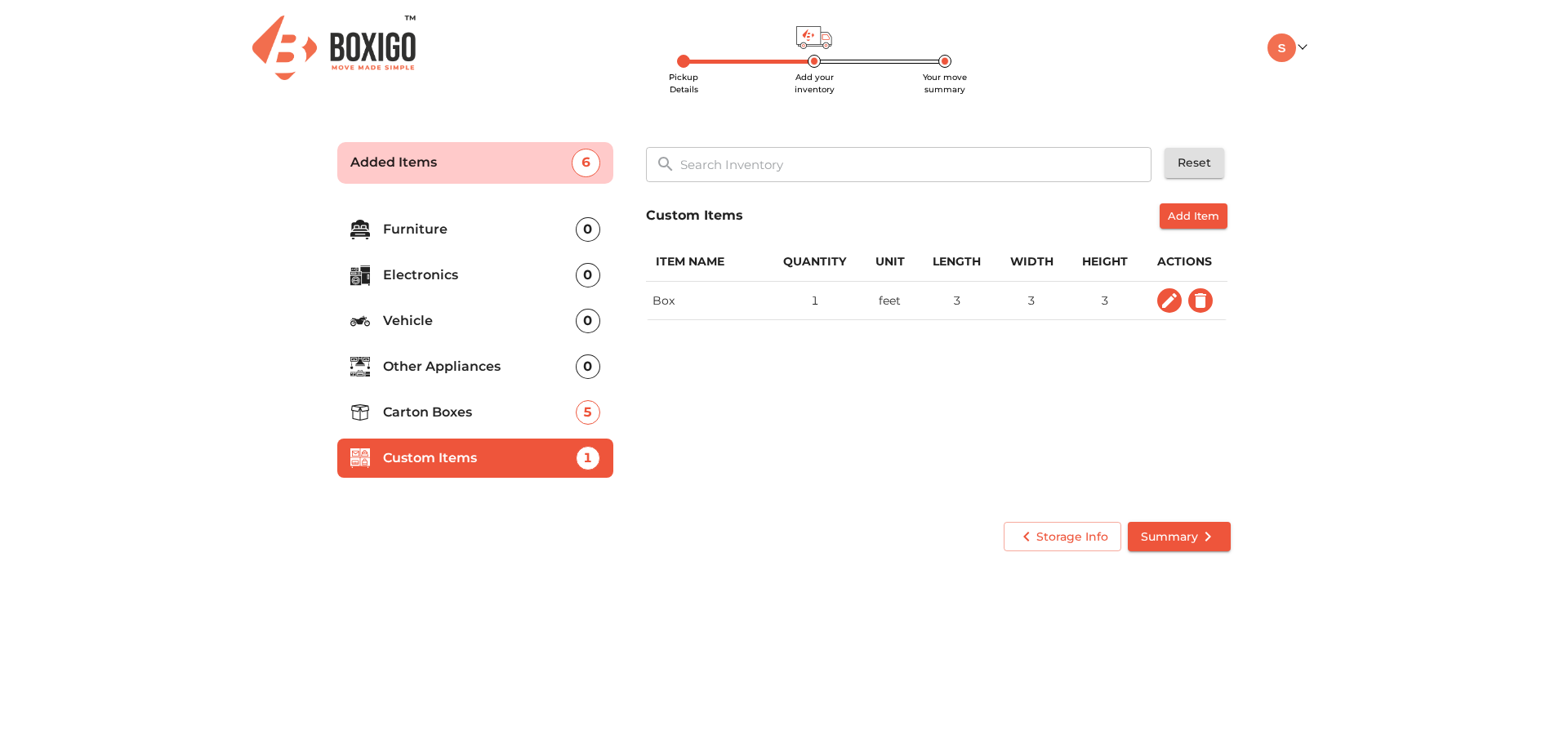
click at [1179, 531] on span "Summary" at bounding box center [1179, 537] width 76 height 21
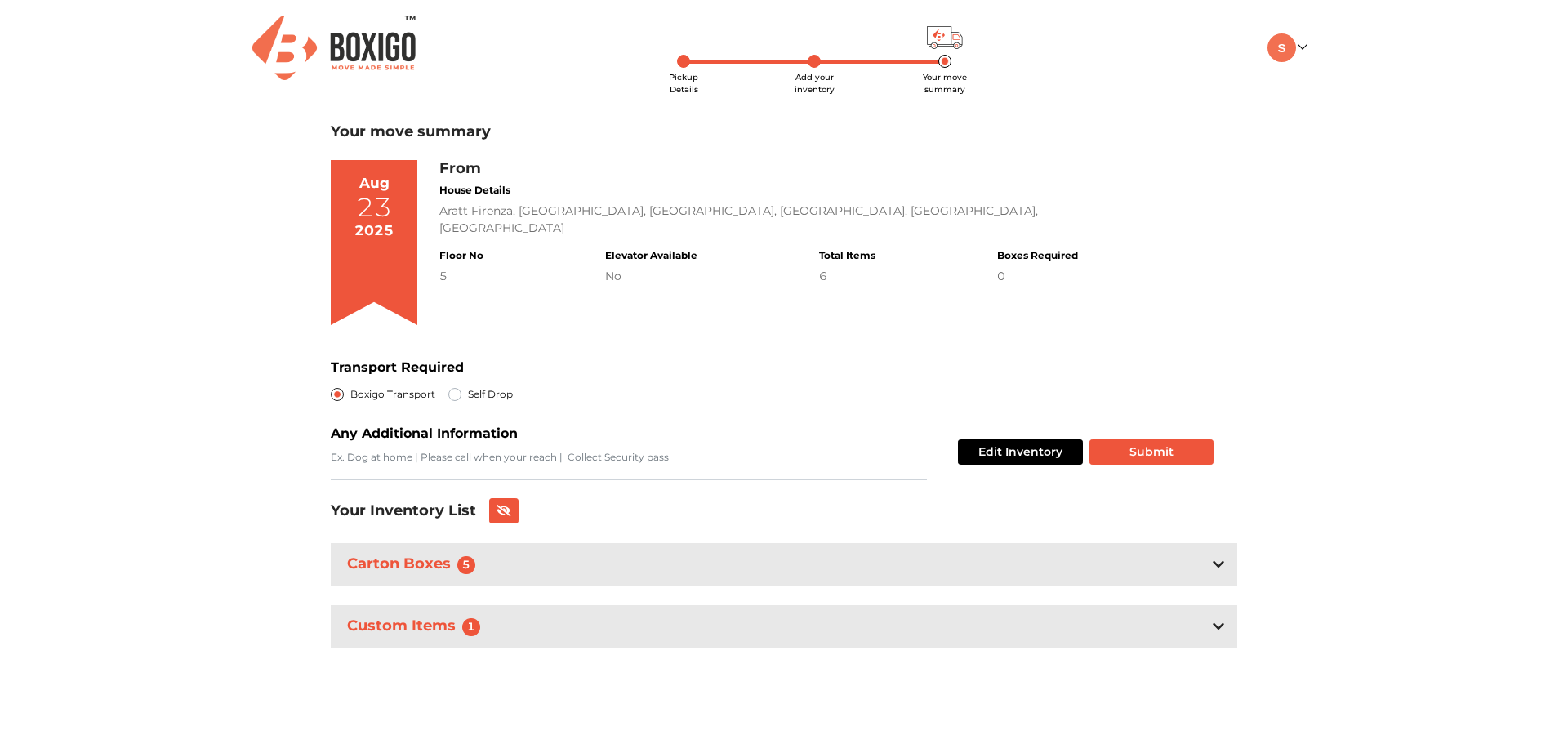
click at [445, 391] on div "Boxigo Transport Self Drop" at bounding box center [428, 394] width 195 height 21
click at [468, 392] on label "Self Drop" at bounding box center [491, 394] width 45 height 20
click at [448, 392] on input "Self Drop" at bounding box center [454, 392] width 13 height 16
radio input "true"
radio input "false"
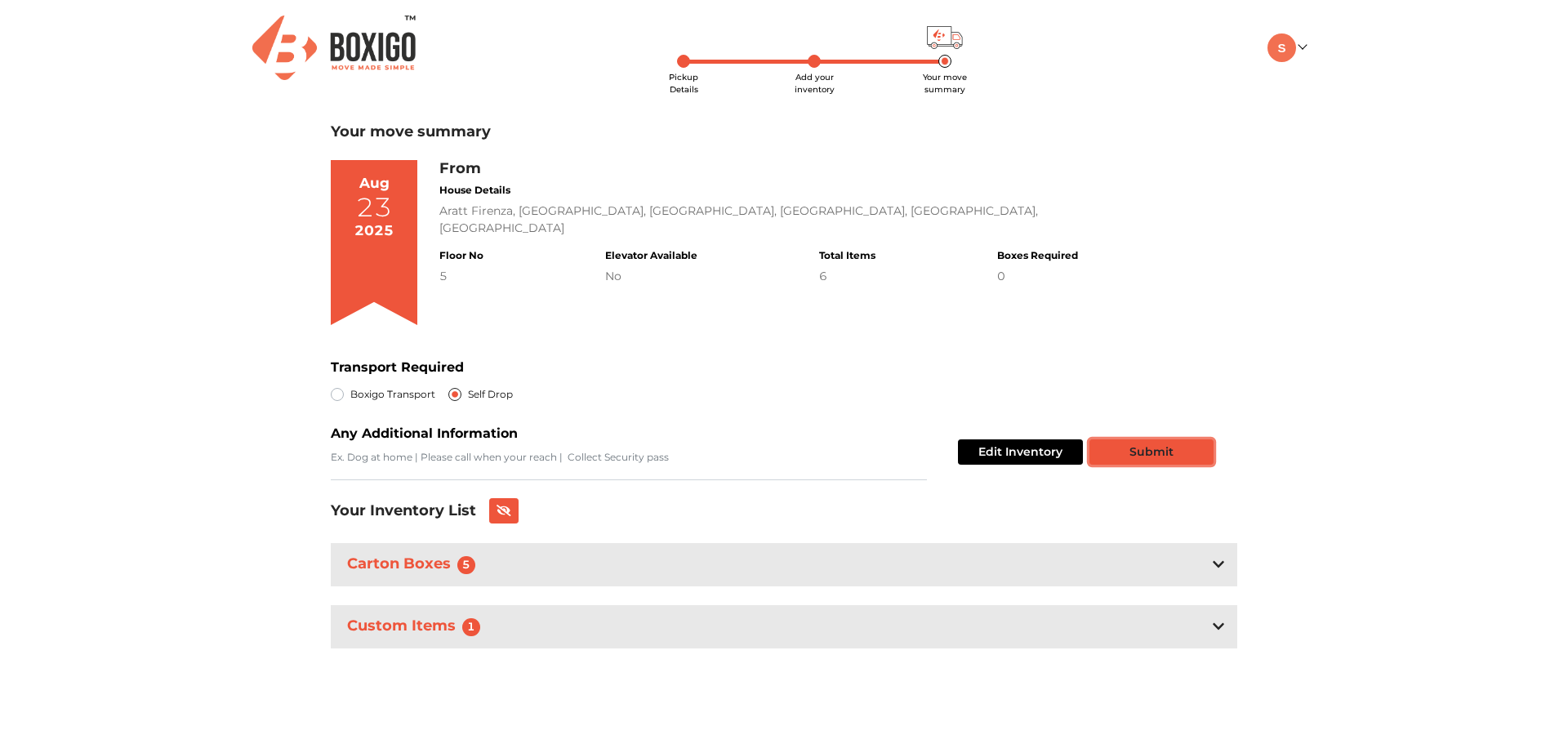
click at [1164, 453] on button "Submit" at bounding box center [1151, 451] width 124 height 25
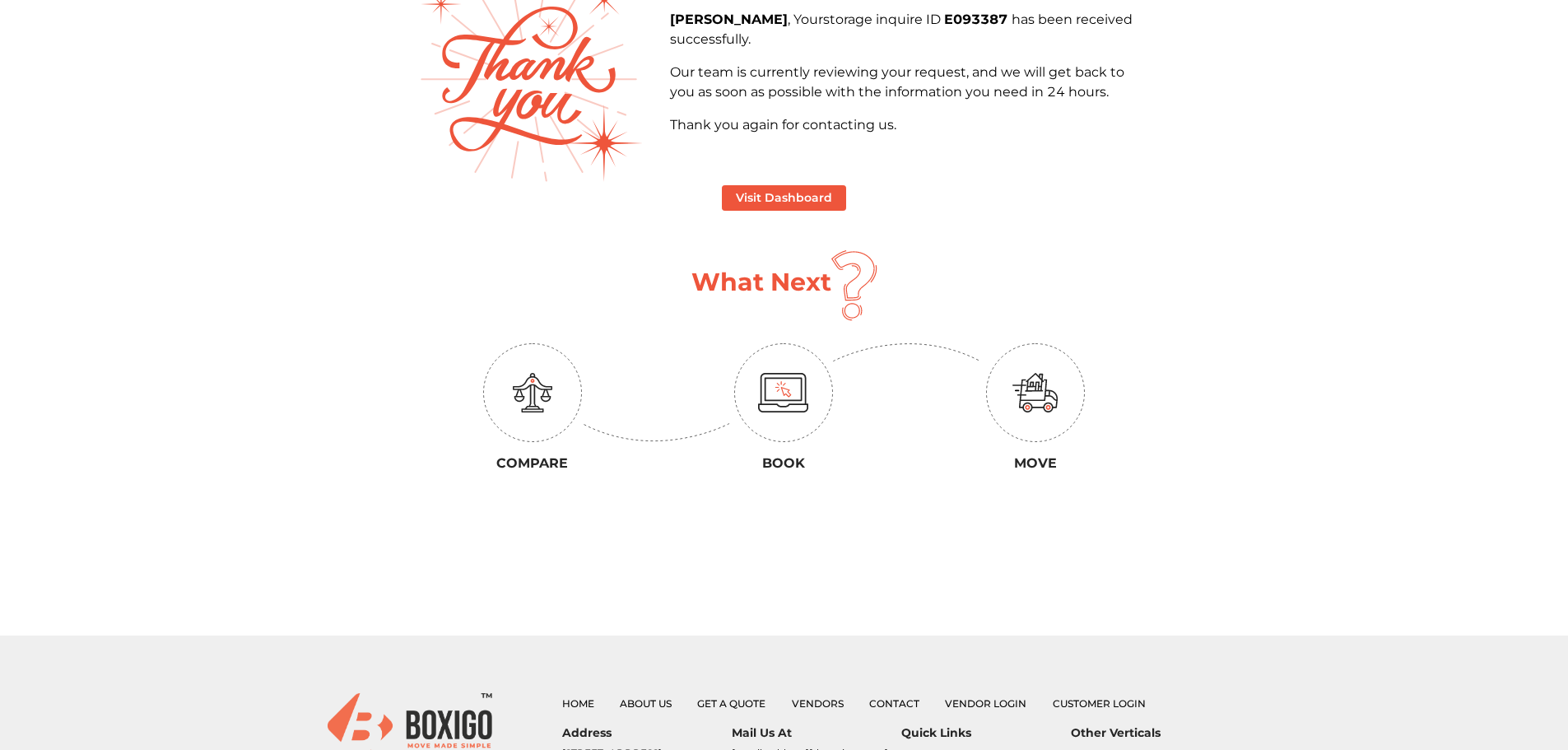
scroll to position [165, 0]
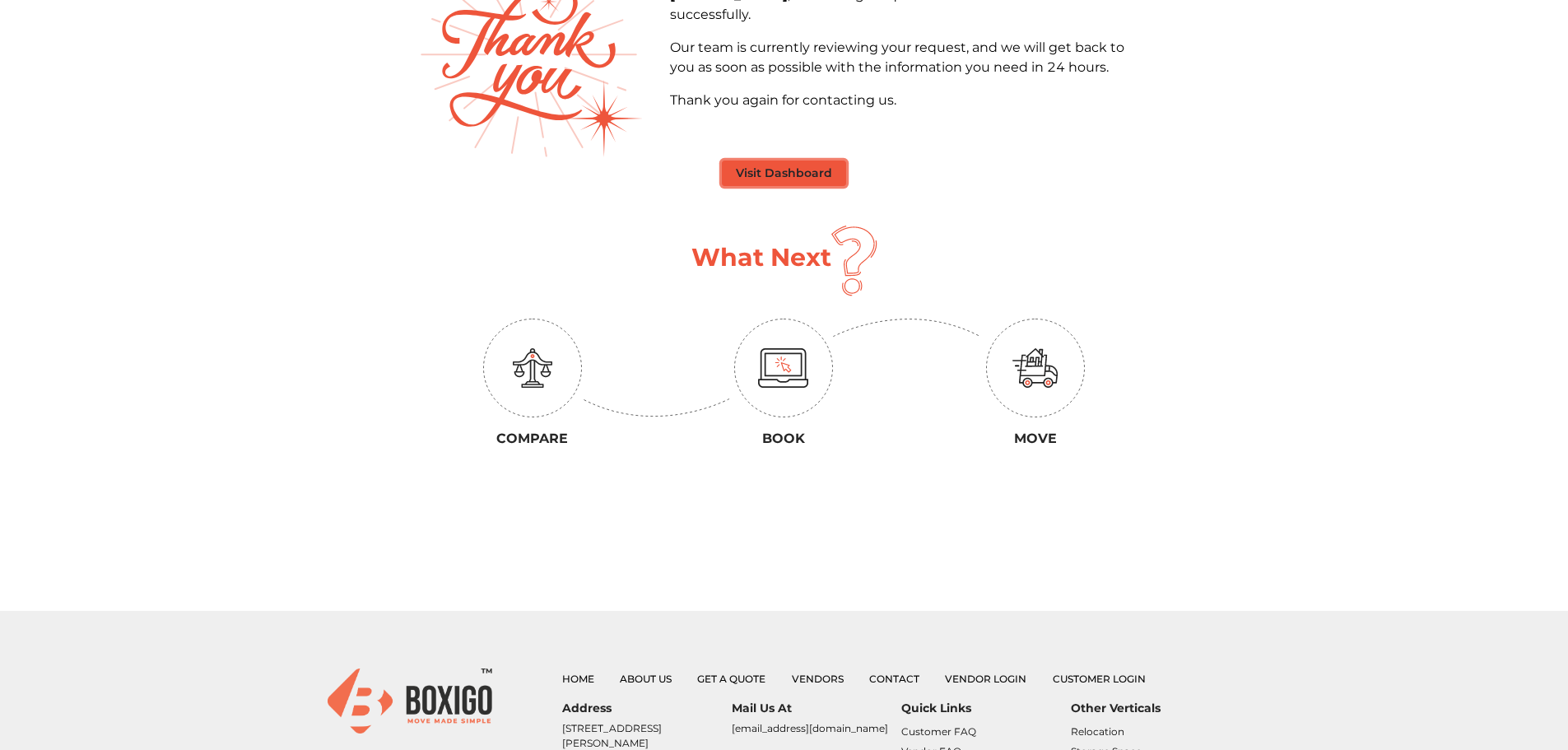
click at [794, 173] on button "Visit Dashboard" at bounding box center [784, 172] width 124 height 25
